Goal: Check status: Check status

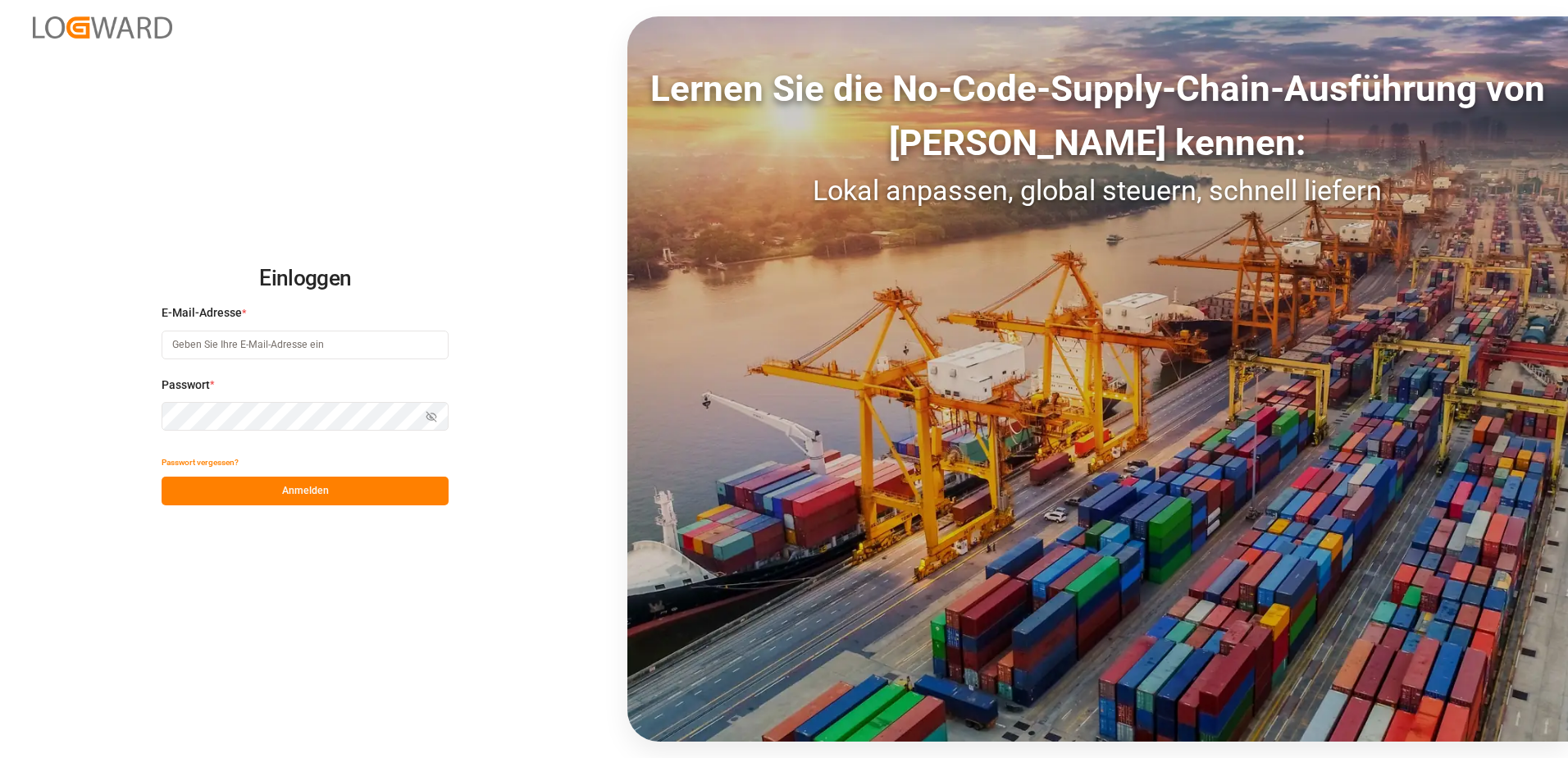
drag, startPoint x: 248, startPoint y: 349, endPoint x: 257, endPoint y: 349, distance: 9.0
click at [248, 349] on input at bounding box center [304, 345] width 287 height 29
type input "[PERSON_NAME][EMAIL_ADDRESS][PERSON_NAME][DOMAIN_NAME]"
click at [288, 488] on button "Anmelden" at bounding box center [304, 491] width 287 height 29
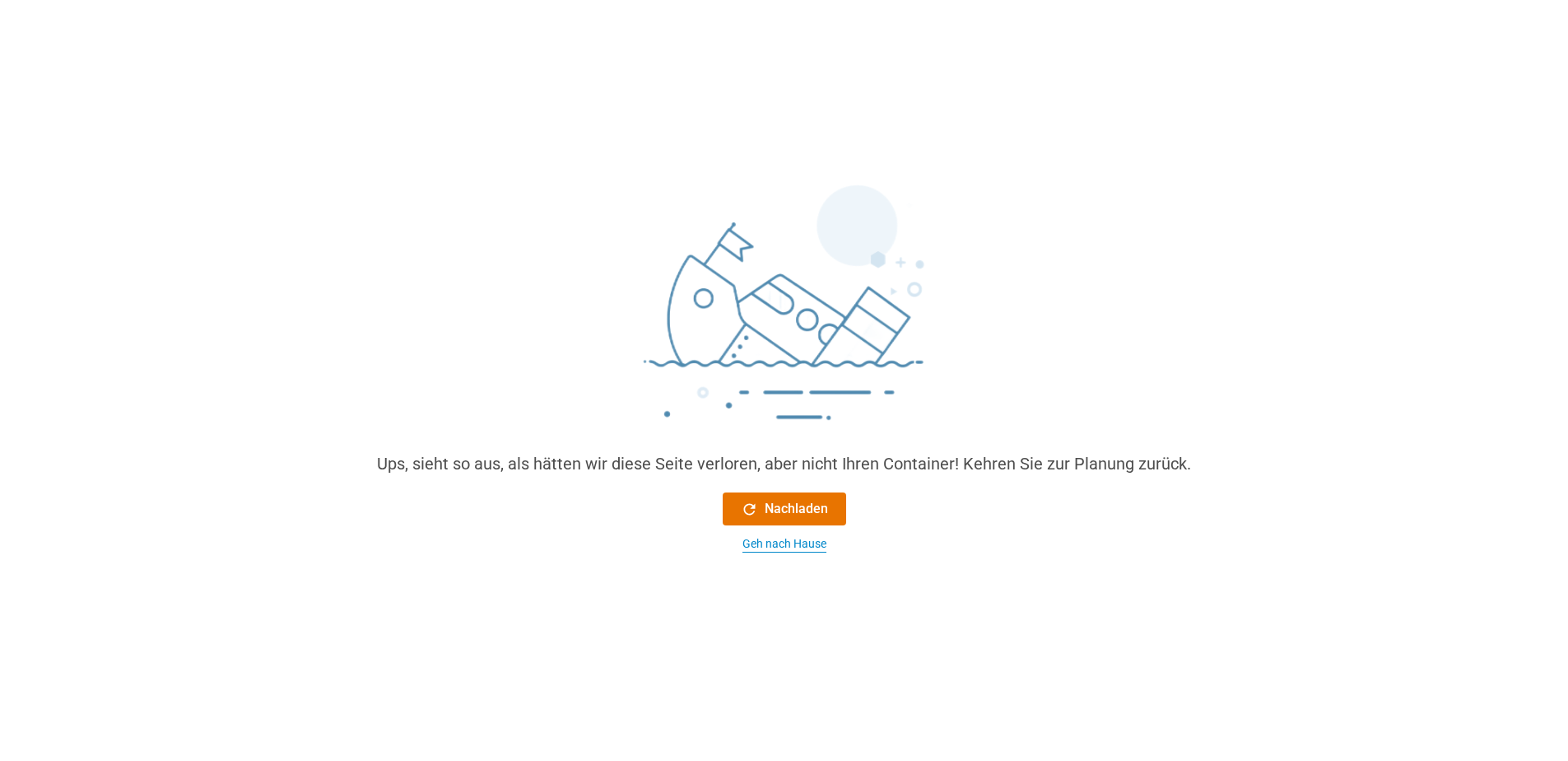
click at [791, 541] on div "Geh nach Hause" at bounding box center [784, 543] width 84 height 17
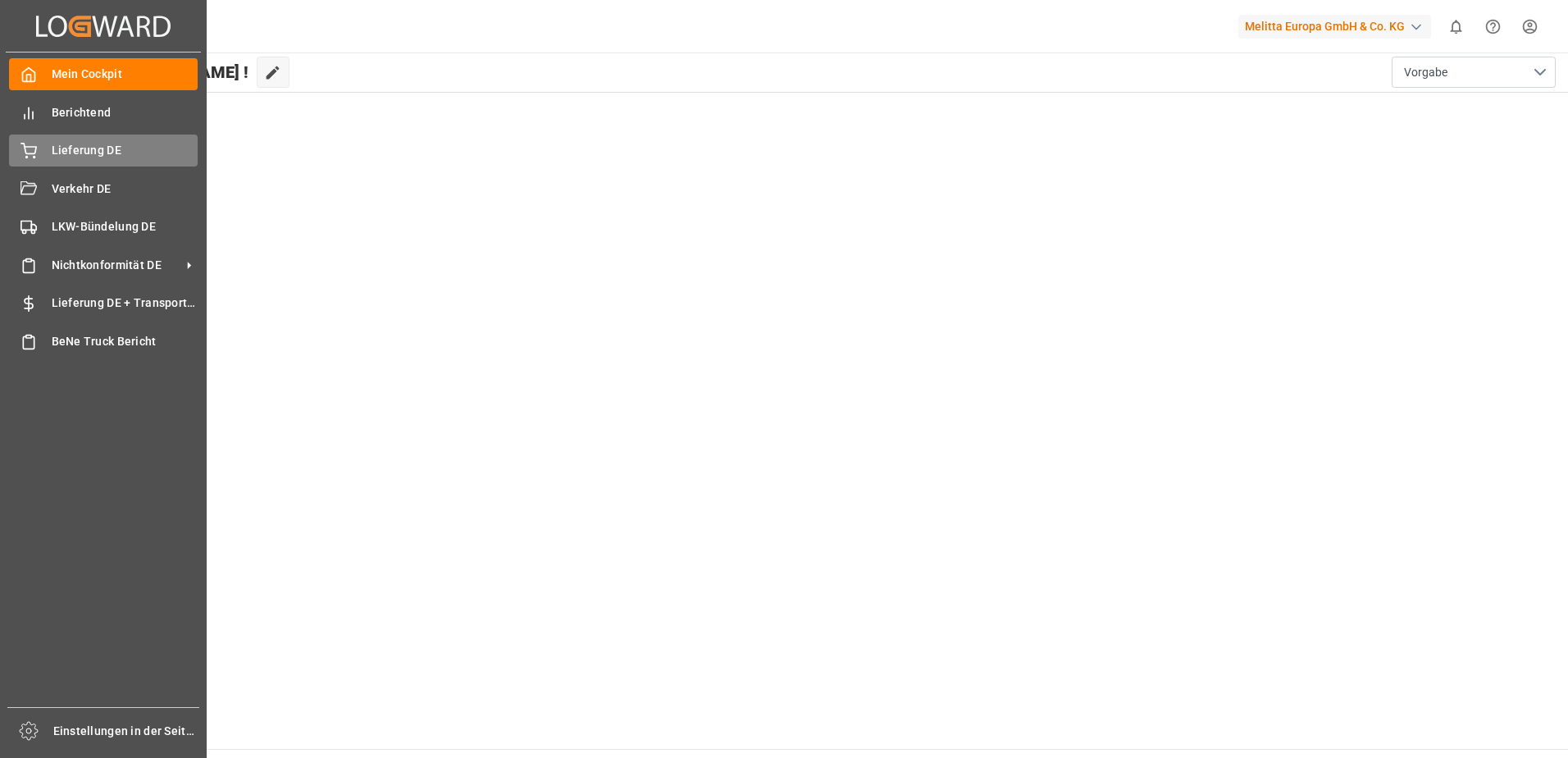
click at [29, 142] on div at bounding box center [22, 150] width 28 height 17
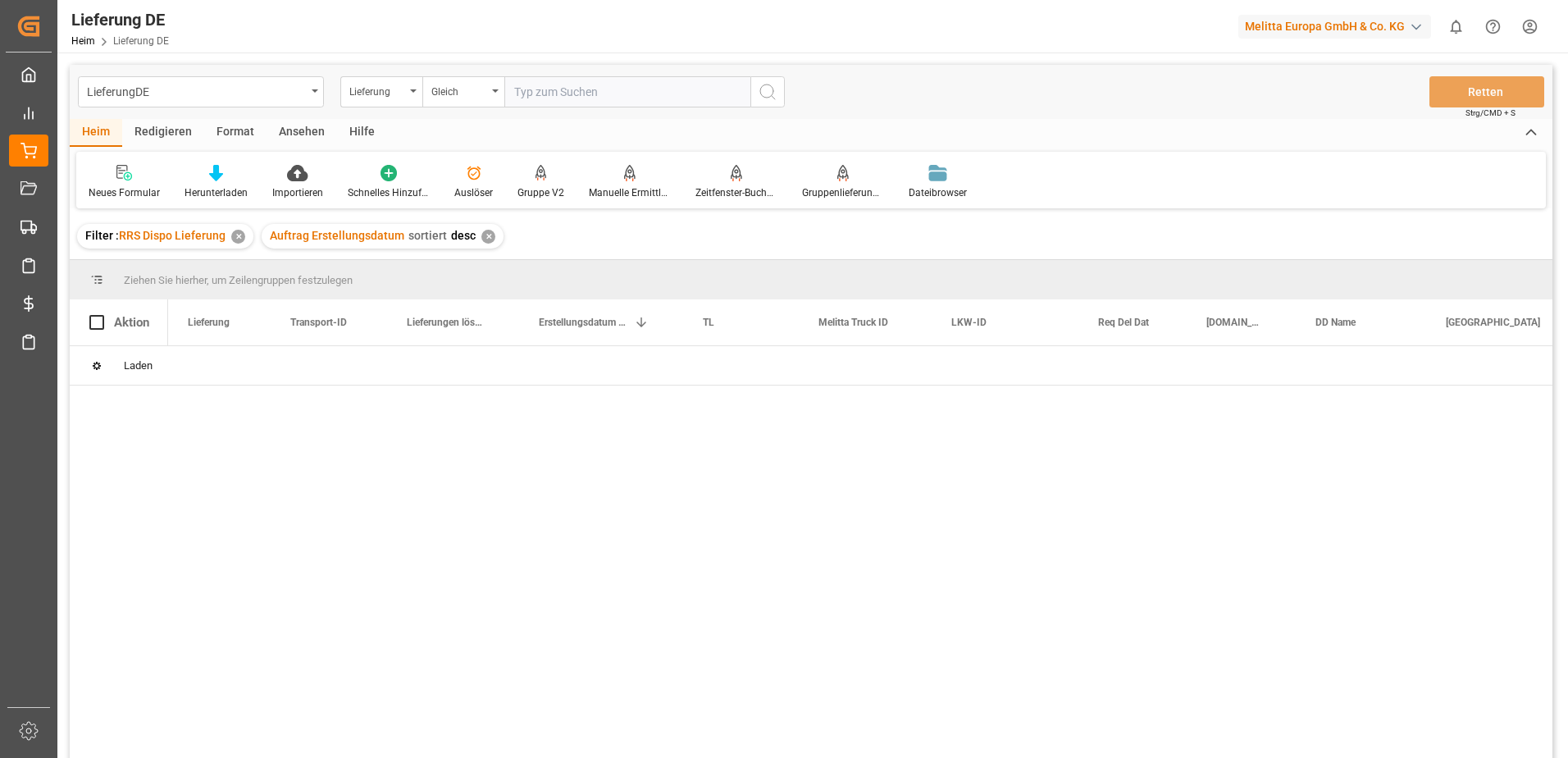
click at [559, 94] on input "text" at bounding box center [627, 91] width 246 height 31
type input "92554998"
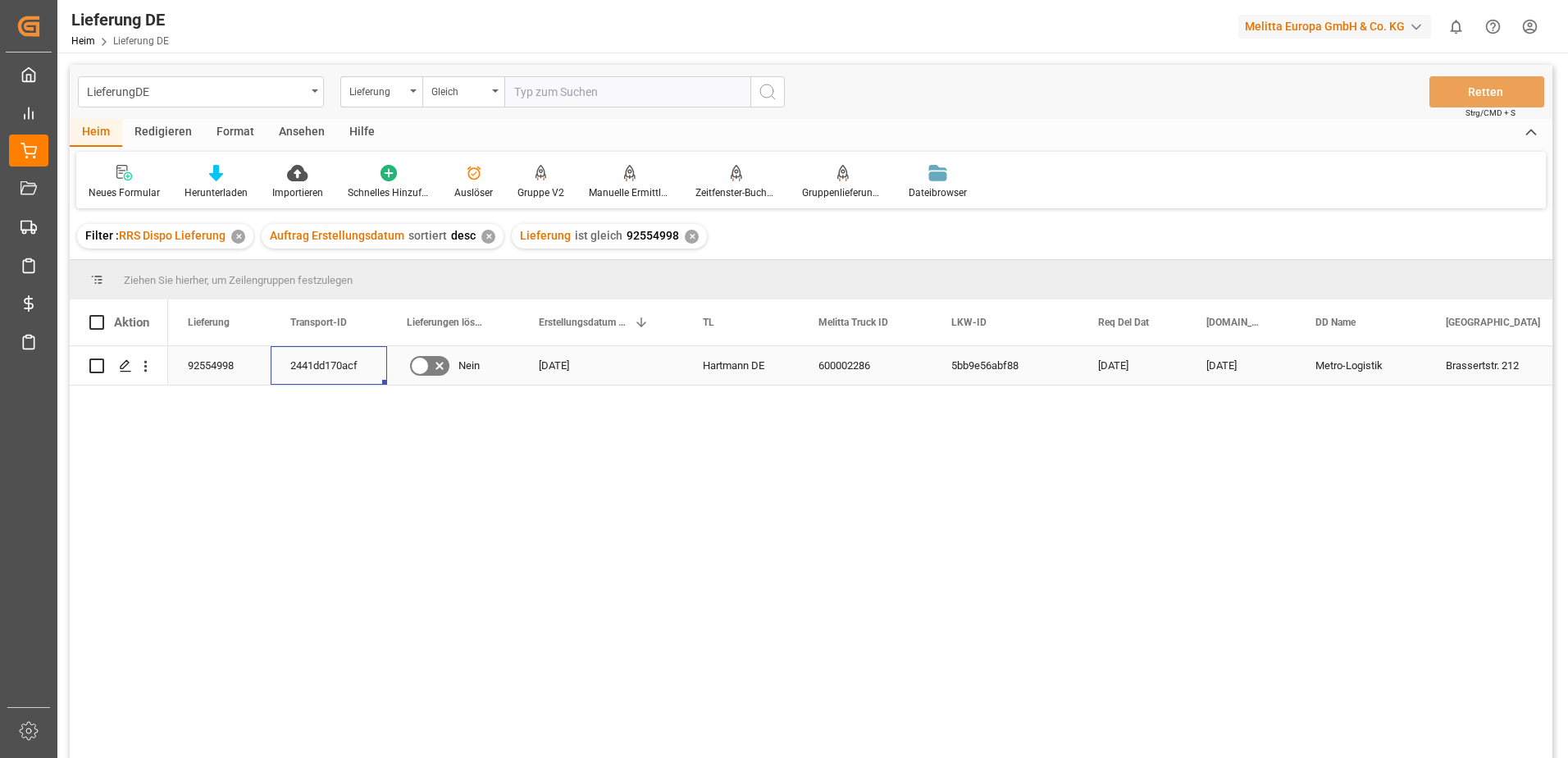
click at [293, 362] on div "2441dd170acf" at bounding box center [329, 365] width 116 height 39
